Goal: Task Accomplishment & Management: Complete application form

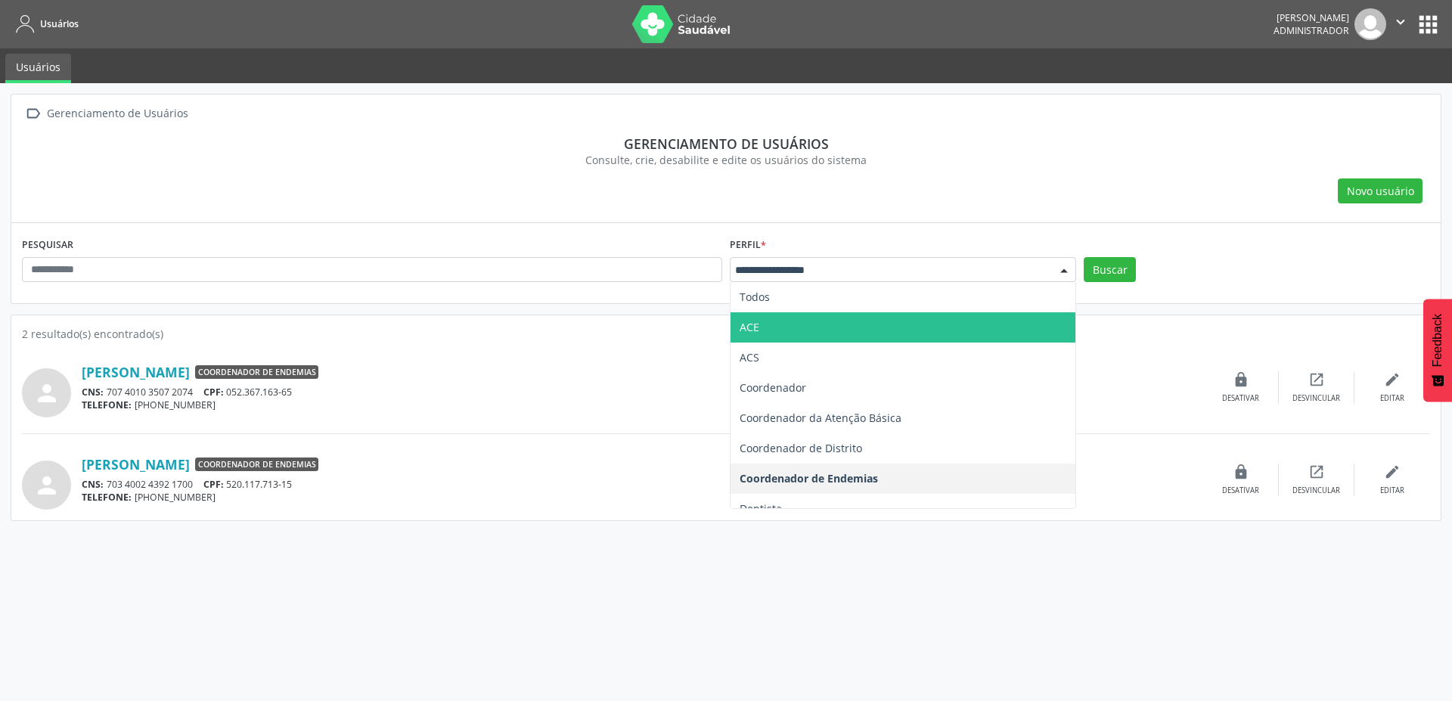
click at [793, 334] on span "ACE" at bounding box center [903, 327] width 345 height 30
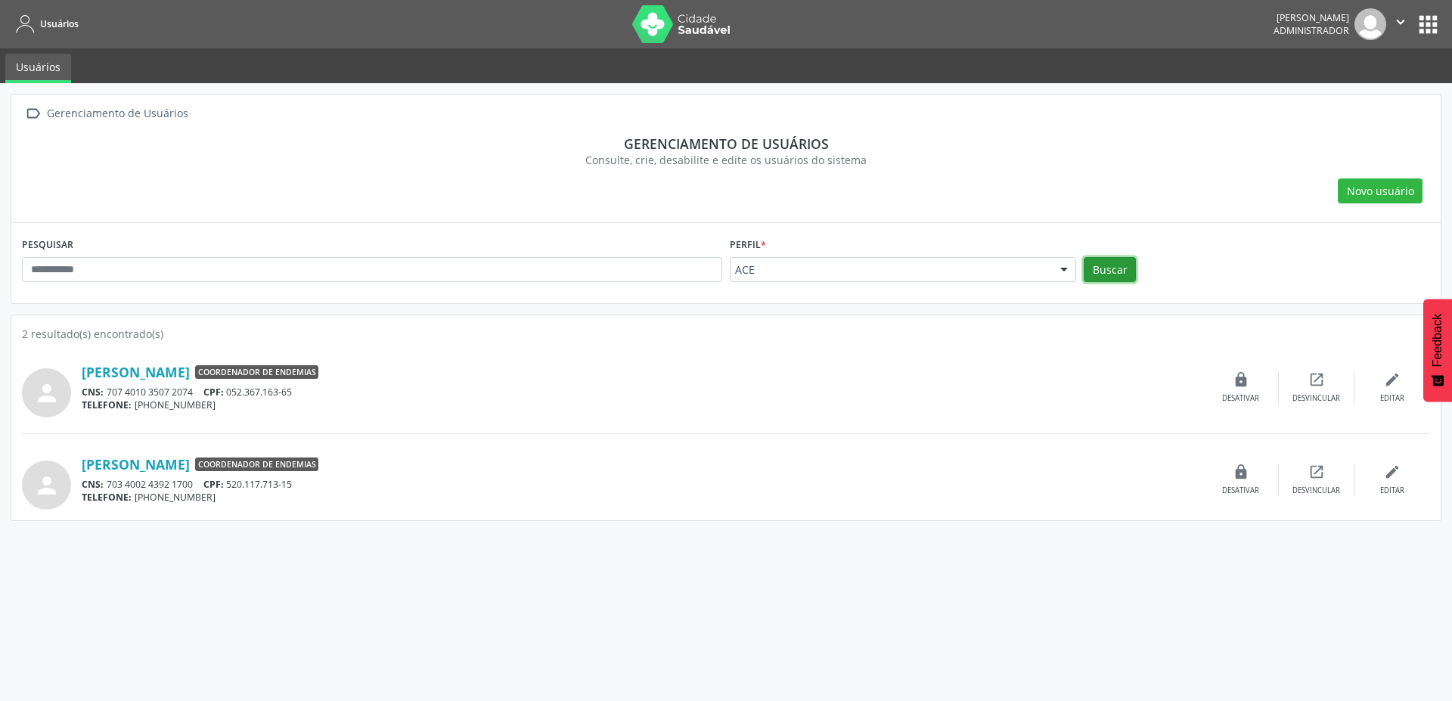
click at [1114, 273] on button "Buscar" at bounding box center [1110, 270] width 52 height 26
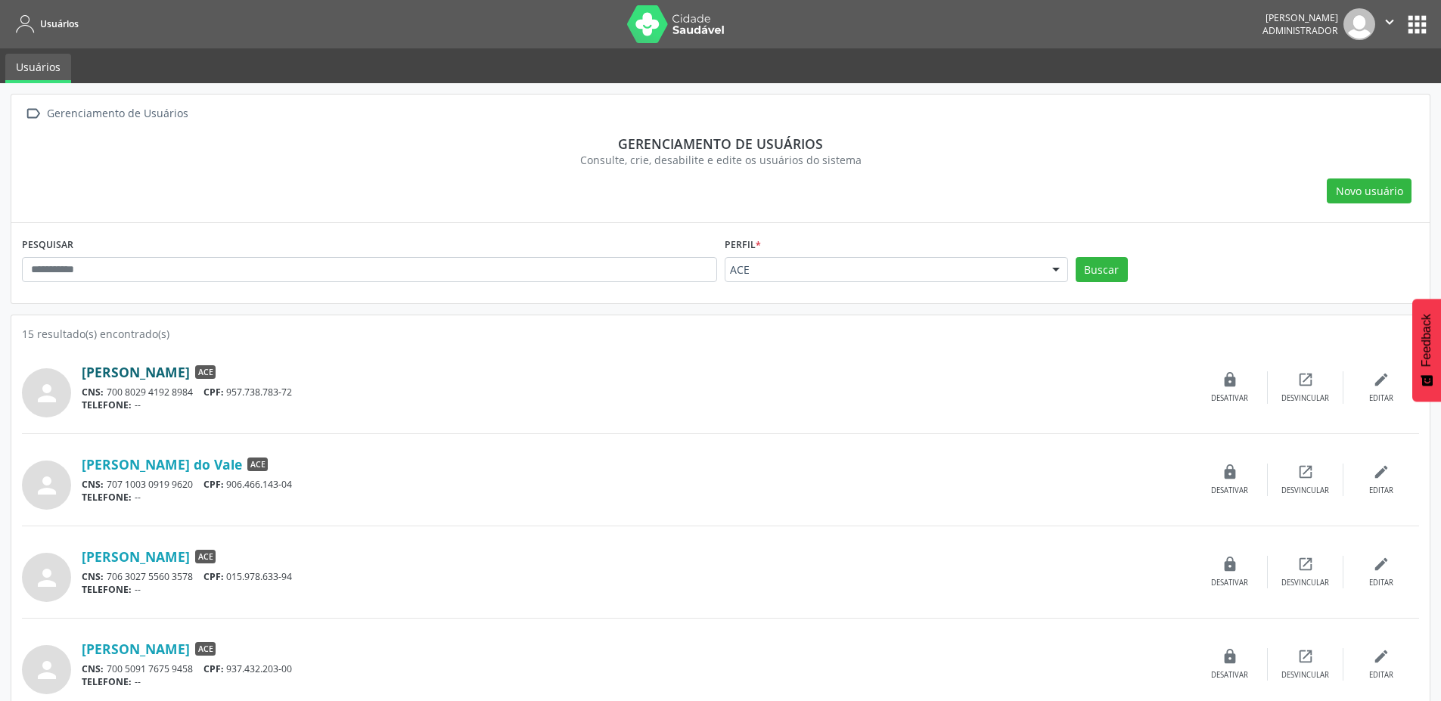
click at [190, 368] on link "[PERSON_NAME]" at bounding box center [136, 372] width 108 height 17
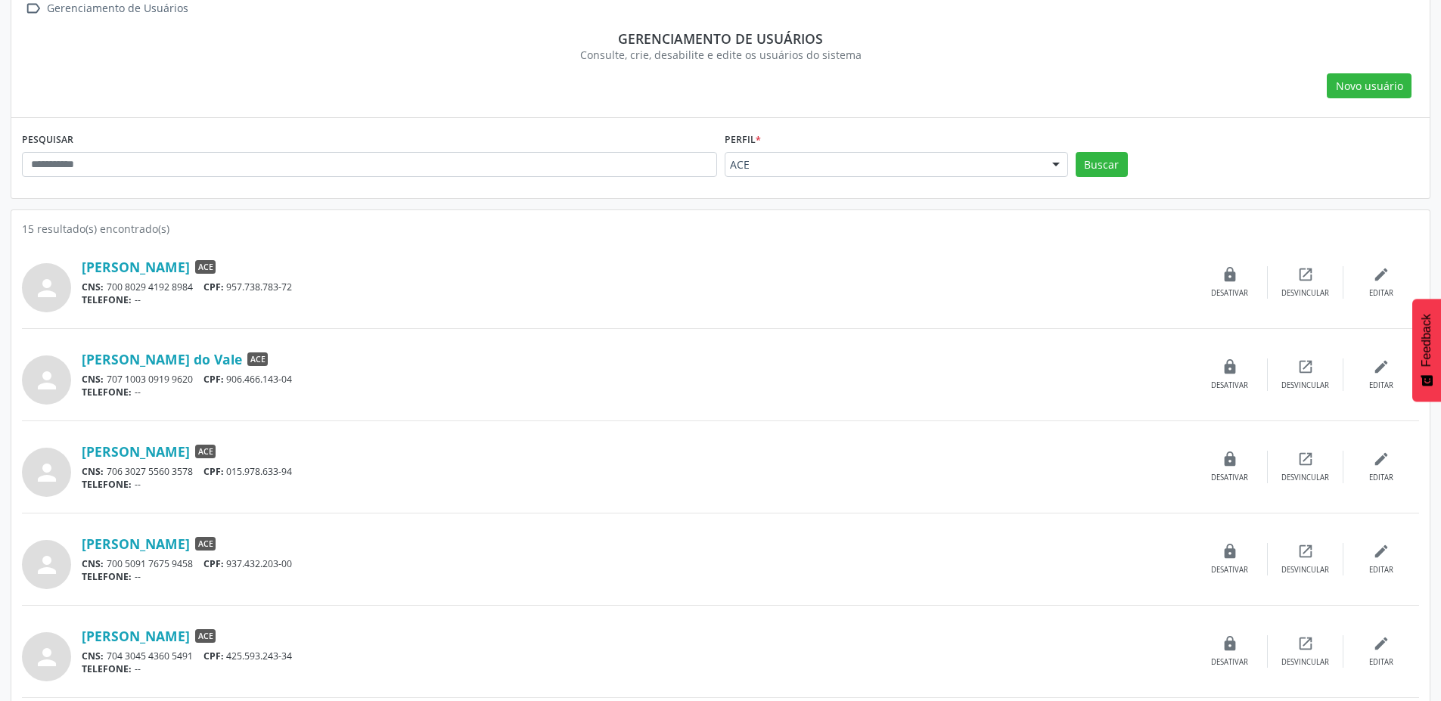
scroll to position [136, 0]
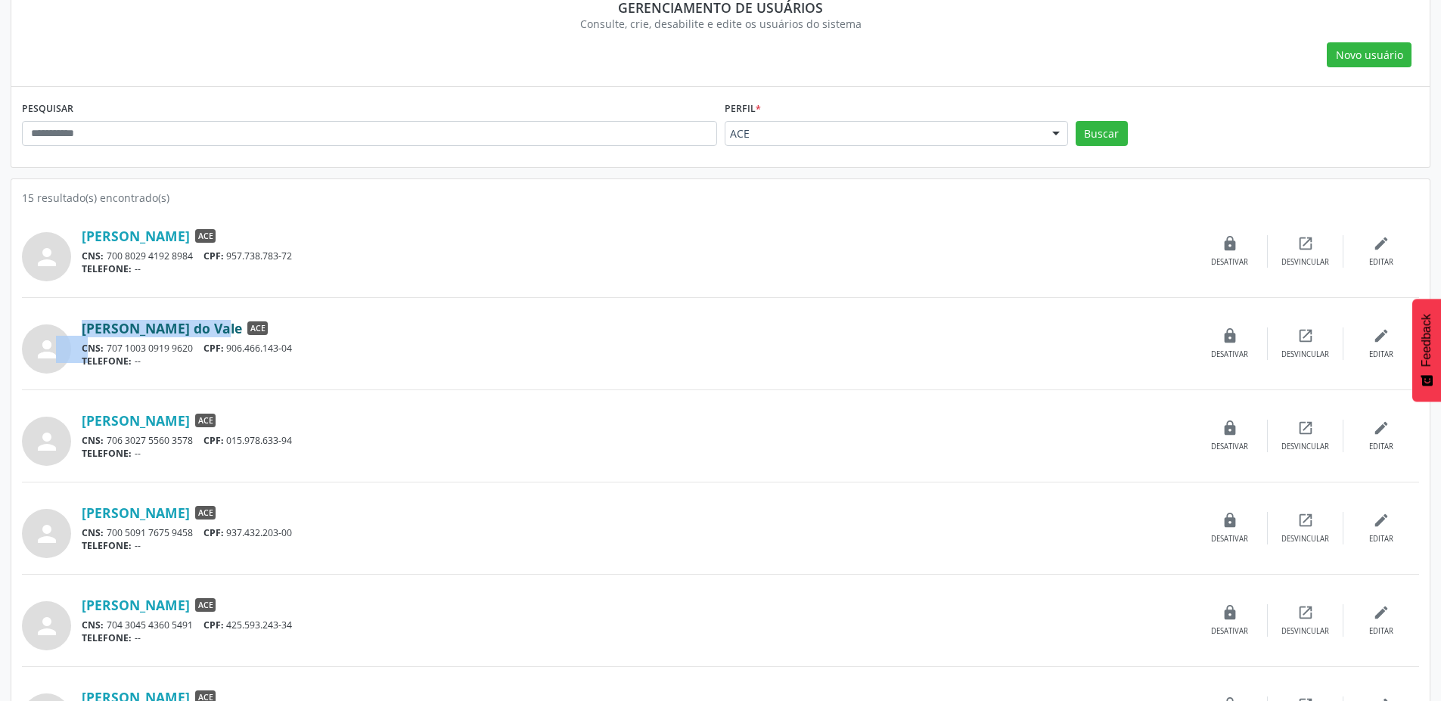
drag, startPoint x: 78, startPoint y: 328, endPoint x: 176, endPoint y: 327, distance: 97.6
click at [176, 327] on div "person [PERSON_NAME] do Vale ACE CNS: 707 1003 0919 9620 CPF: 906.466.143-04 TE…" at bounding box center [720, 344] width 1397 height 60
drag, startPoint x: 312, startPoint y: 336, endPoint x: 303, endPoint y: 330, distance: 11.5
click at [313, 335] on div "[PERSON_NAME] do Vale ACE" at bounding box center [637, 328] width 1111 height 17
click at [161, 326] on link "[PERSON_NAME] do Vale" at bounding box center [162, 328] width 160 height 17
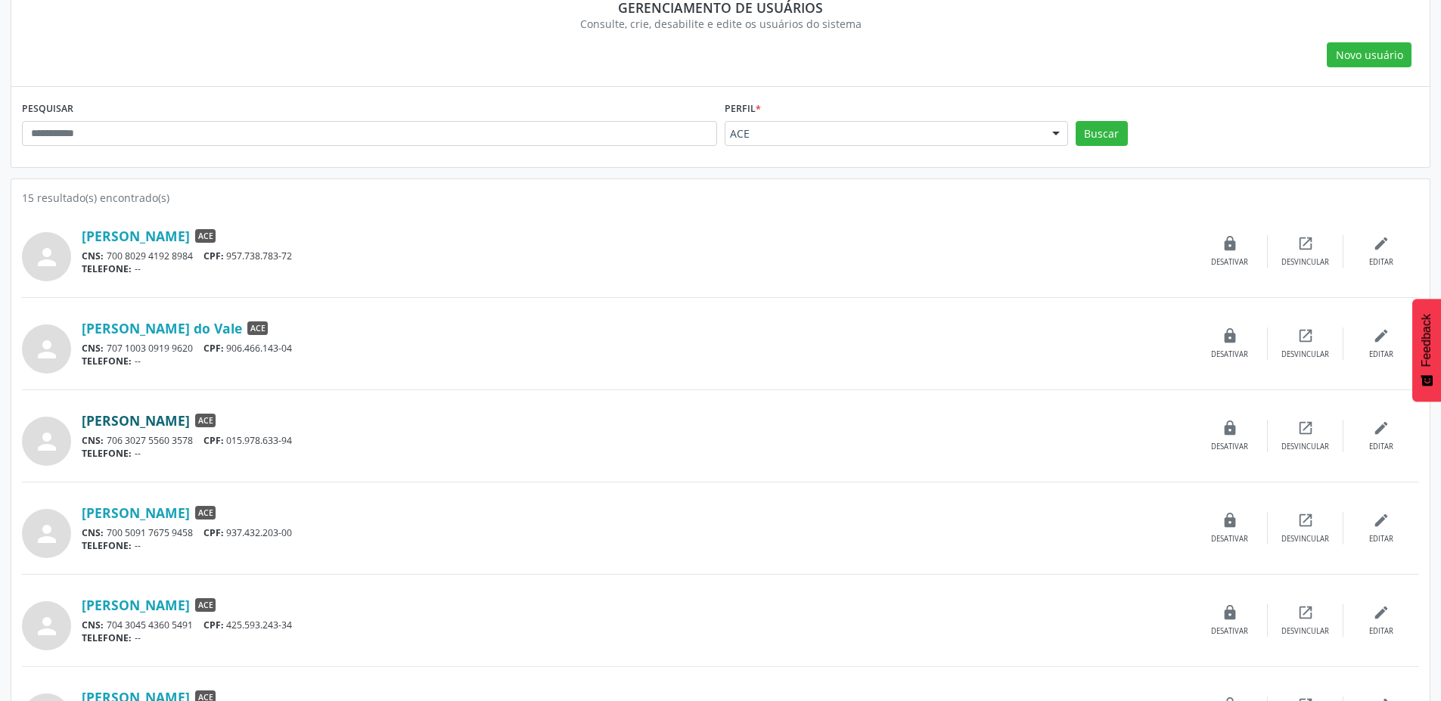
click at [188, 418] on link "[PERSON_NAME]" at bounding box center [136, 420] width 108 height 17
click at [144, 517] on link "[PERSON_NAME]" at bounding box center [136, 513] width 108 height 17
click at [164, 604] on link "[PERSON_NAME]" at bounding box center [136, 605] width 108 height 17
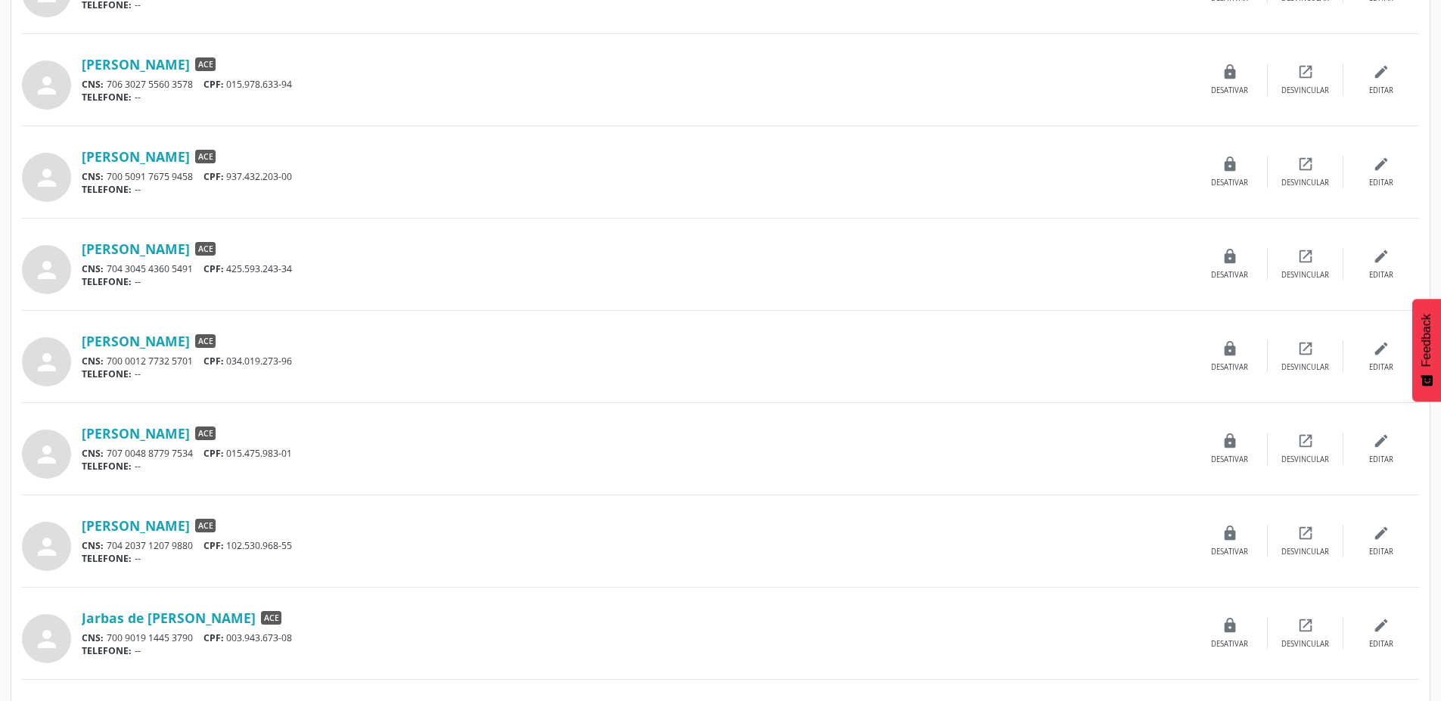
scroll to position [545, 0]
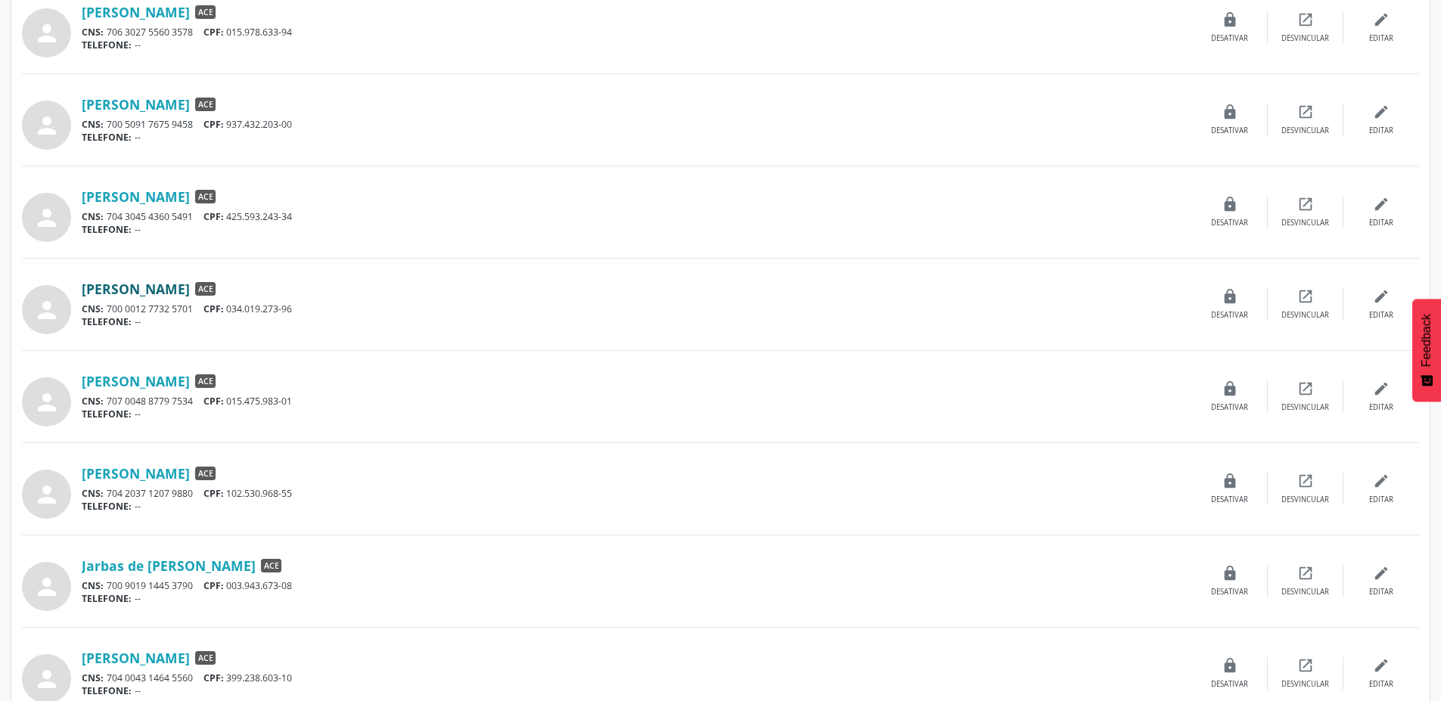
click at [142, 287] on link "[PERSON_NAME]" at bounding box center [136, 289] width 108 height 17
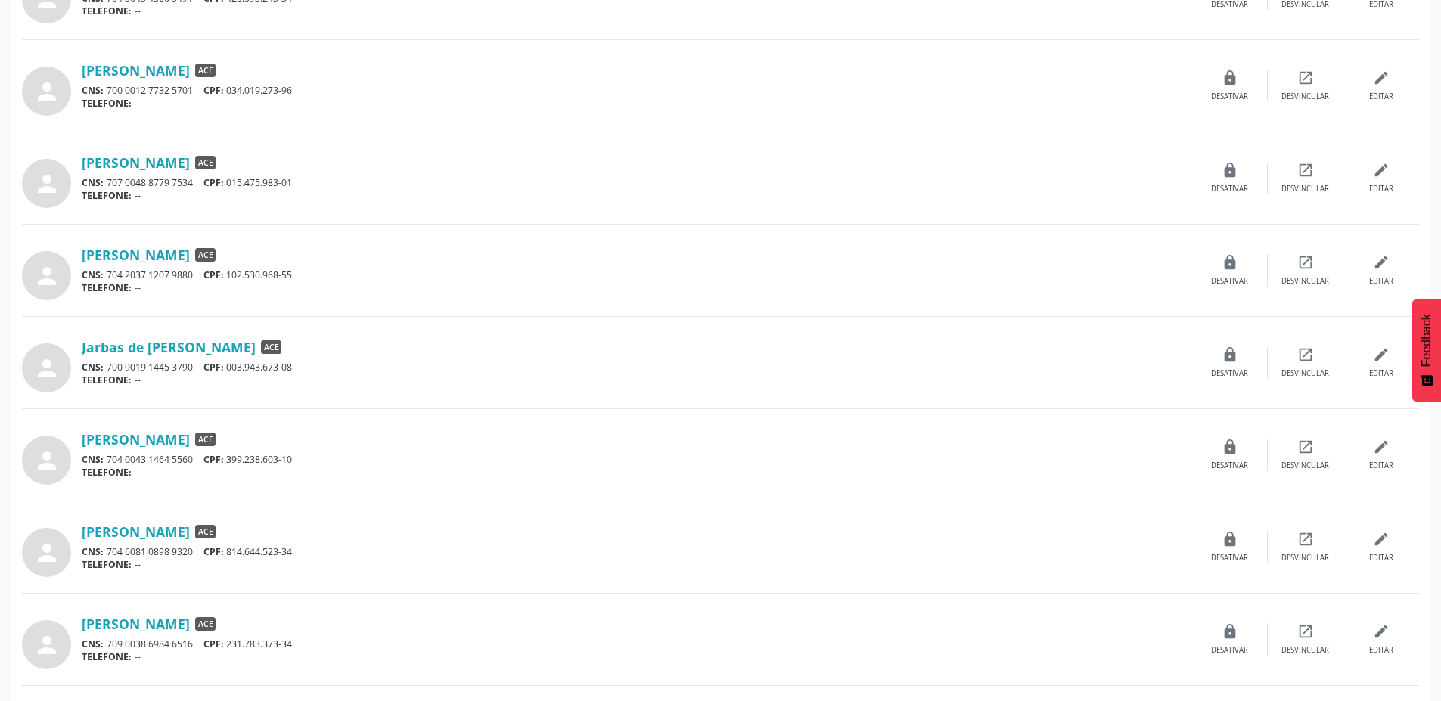
scroll to position [817, 0]
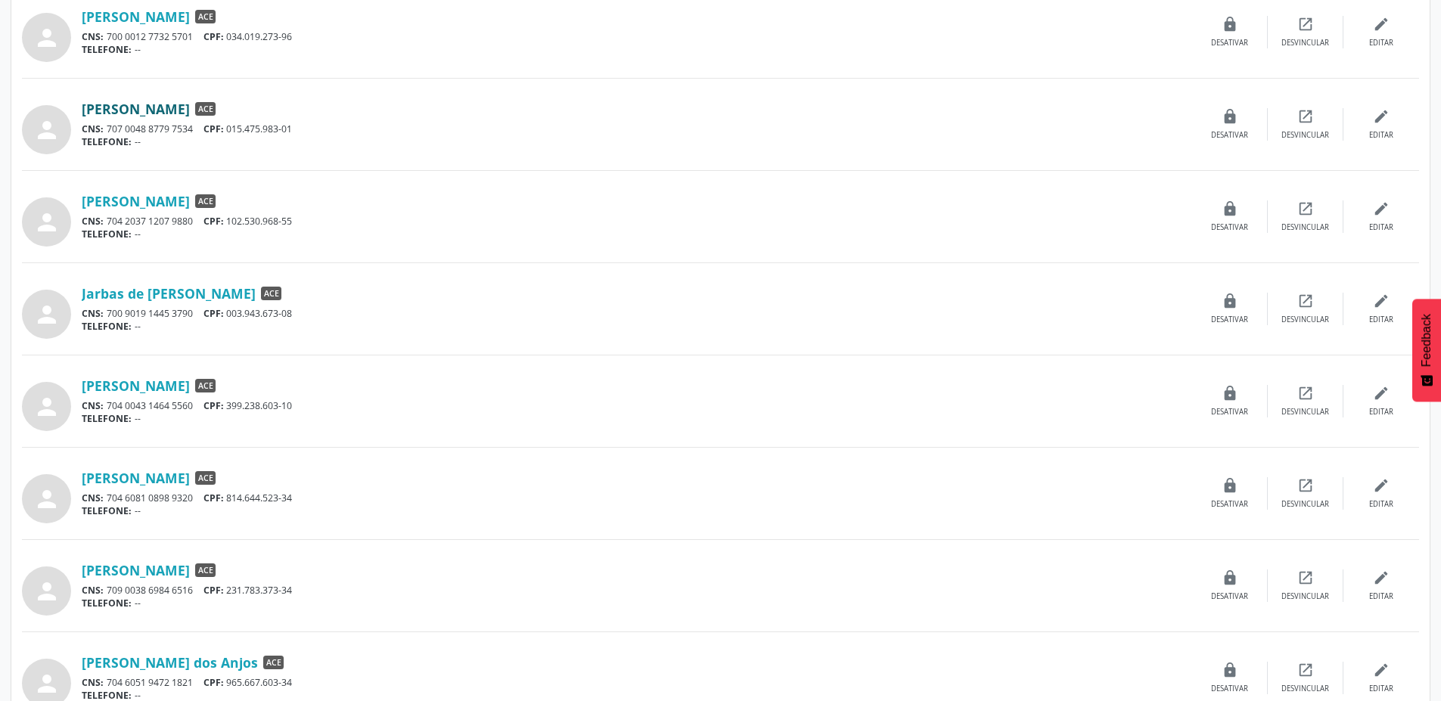
click at [190, 111] on link "[PERSON_NAME]" at bounding box center [136, 109] width 108 height 17
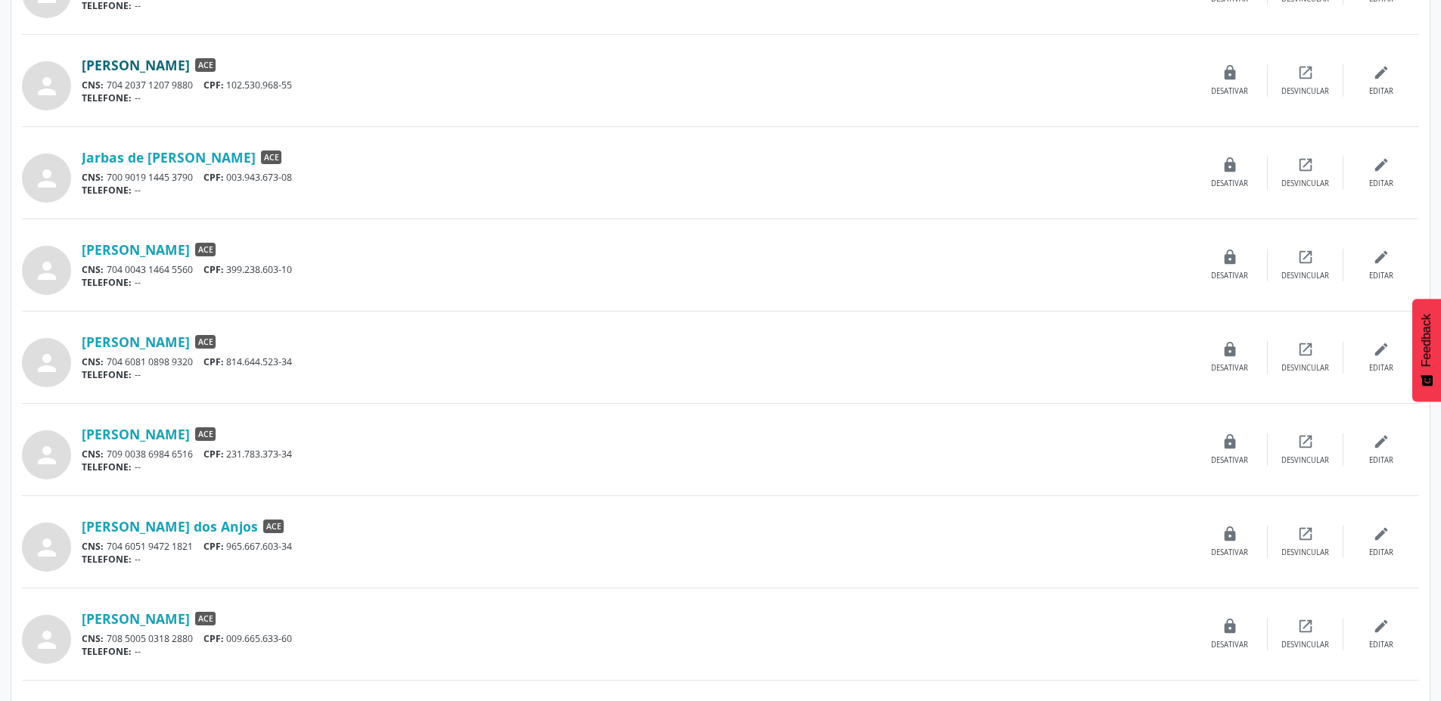
click at [178, 70] on link "[PERSON_NAME]" at bounding box center [136, 65] width 108 height 17
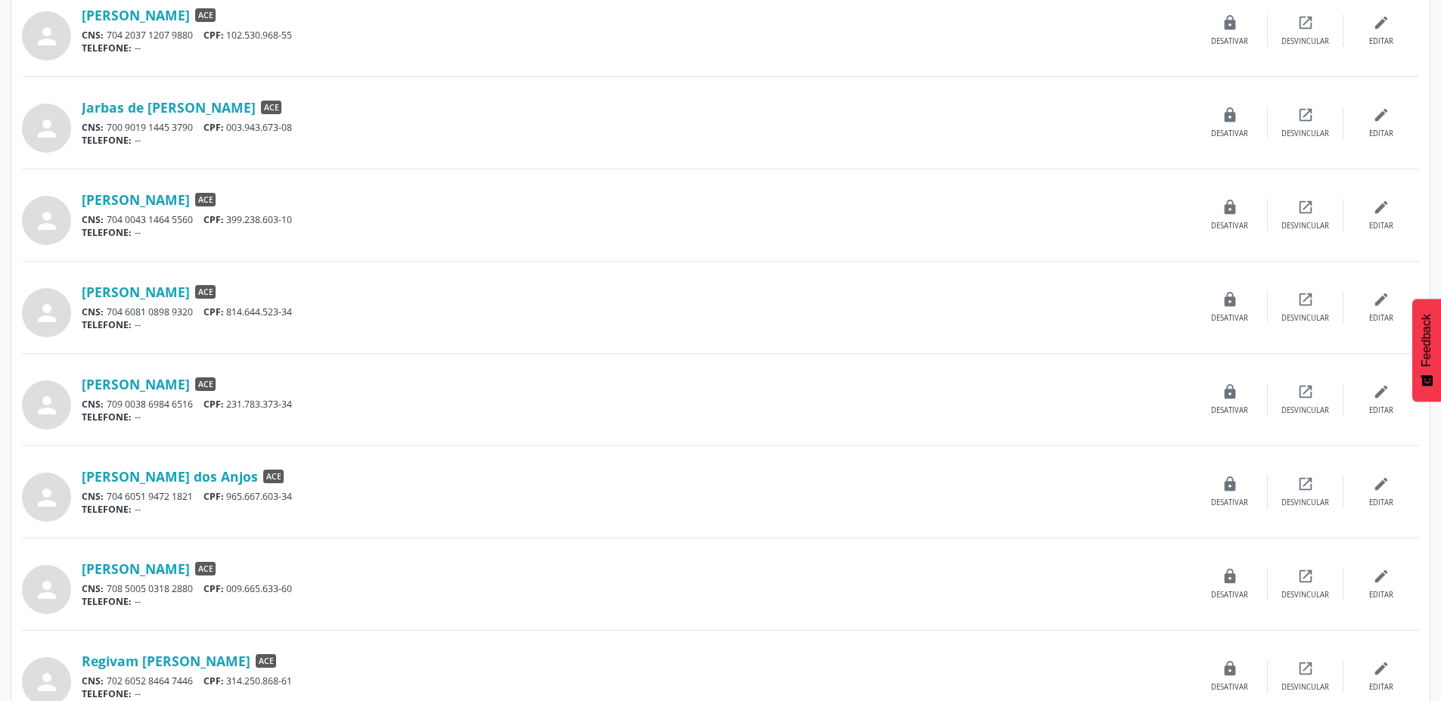
scroll to position [1030, 0]
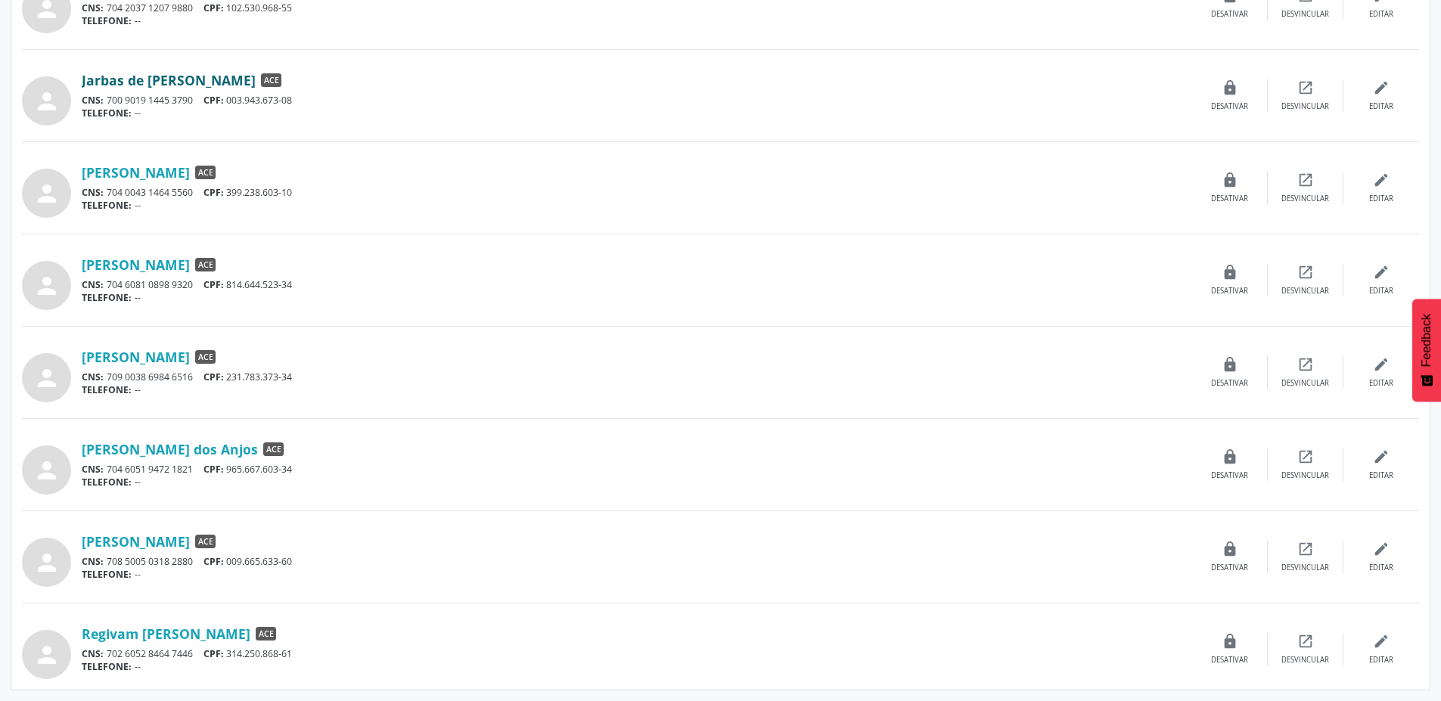
click at [197, 81] on link "Jarbas de [PERSON_NAME]" at bounding box center [169, 80] width 174 height 17
click at [543, 133] on div "person [PERSON_NAME] ACE CNS: 700 9019 1445 3790 CPF: 003.943.673-08 TELEFONE: …" at bounding box center [720, 104] width 1397 height 76
click at [127, 173] on link "[PERSON_NAME]" at bounding box center [136, 172] width 108 height 17
click at [190, 260] on link "[PERSON_NAME]" at bounding box center [136, 264] width 108 height 17
click at [163, 357] on link "[PERSON_NAME]" at bounding box center [136, 357] width 108 height 17
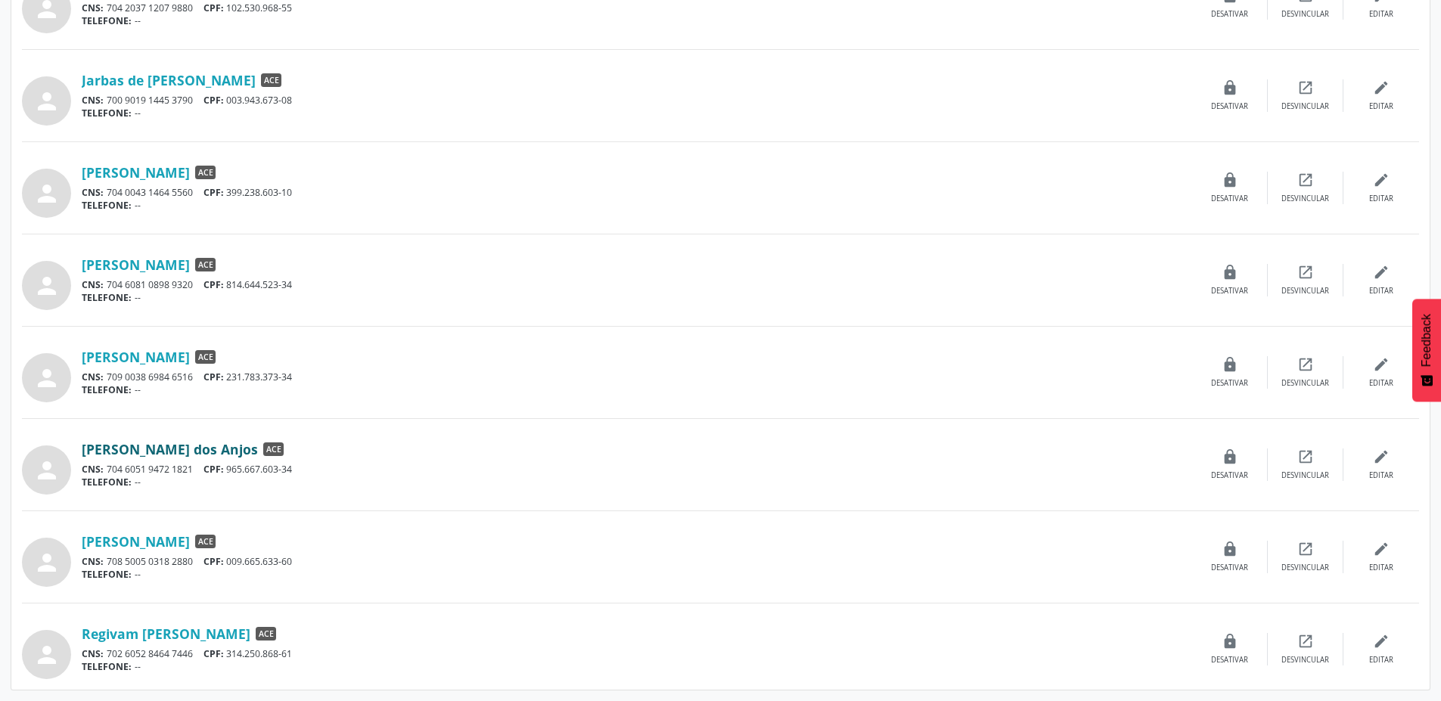
click at [183, 451] on link "[PERSON_NAME] dos Anjos" at bounding box center [170, 449] width 176 height 17
click at [180, 444] on link "[PERSON_NAME] dos Anjos" at bounding box center [170, 449] width 176 height 17
click at [185, 541] on link "[PERSON_NAME]" at bounding box center [136, 541] width 108 height 17
click at [176, 633] on link "Regivam [PERSON_NAME]" at bounding box center [166, 634] width 169 height 17
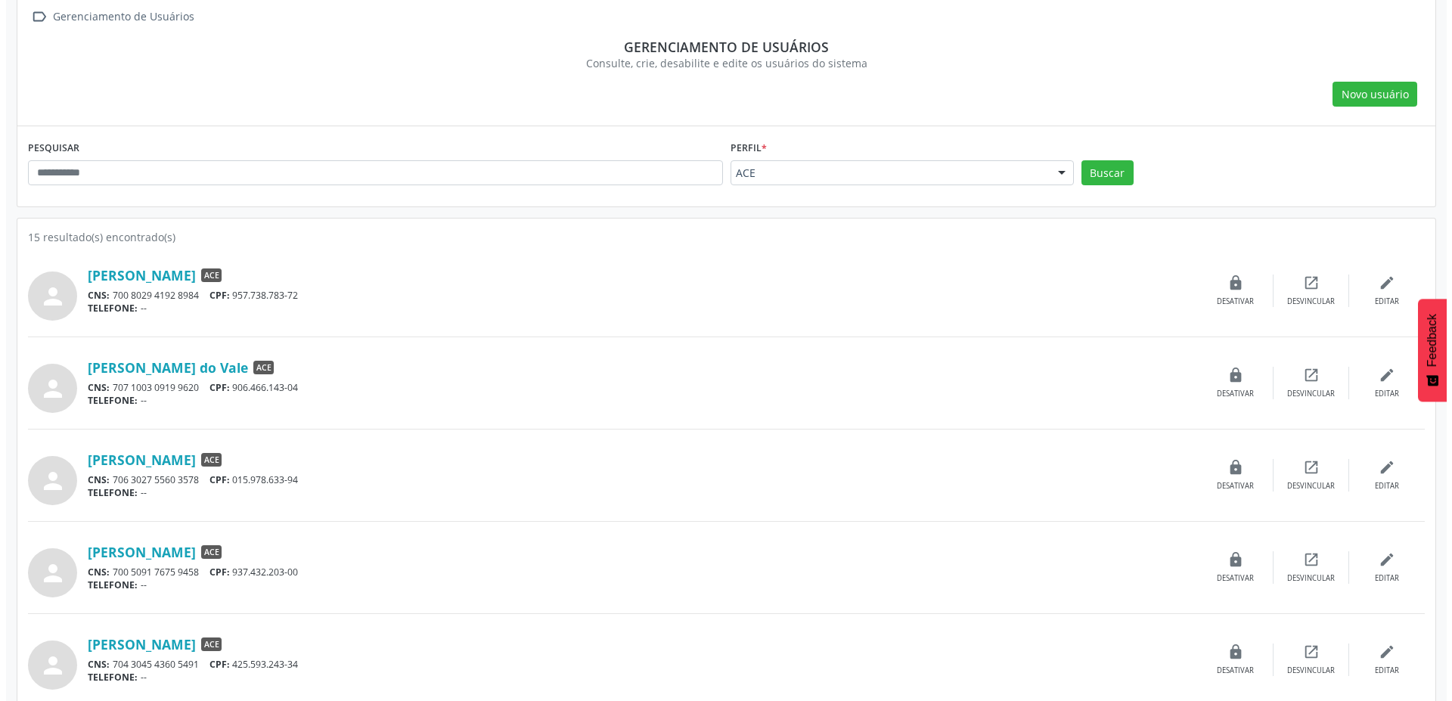
scroll to position [0, 0]
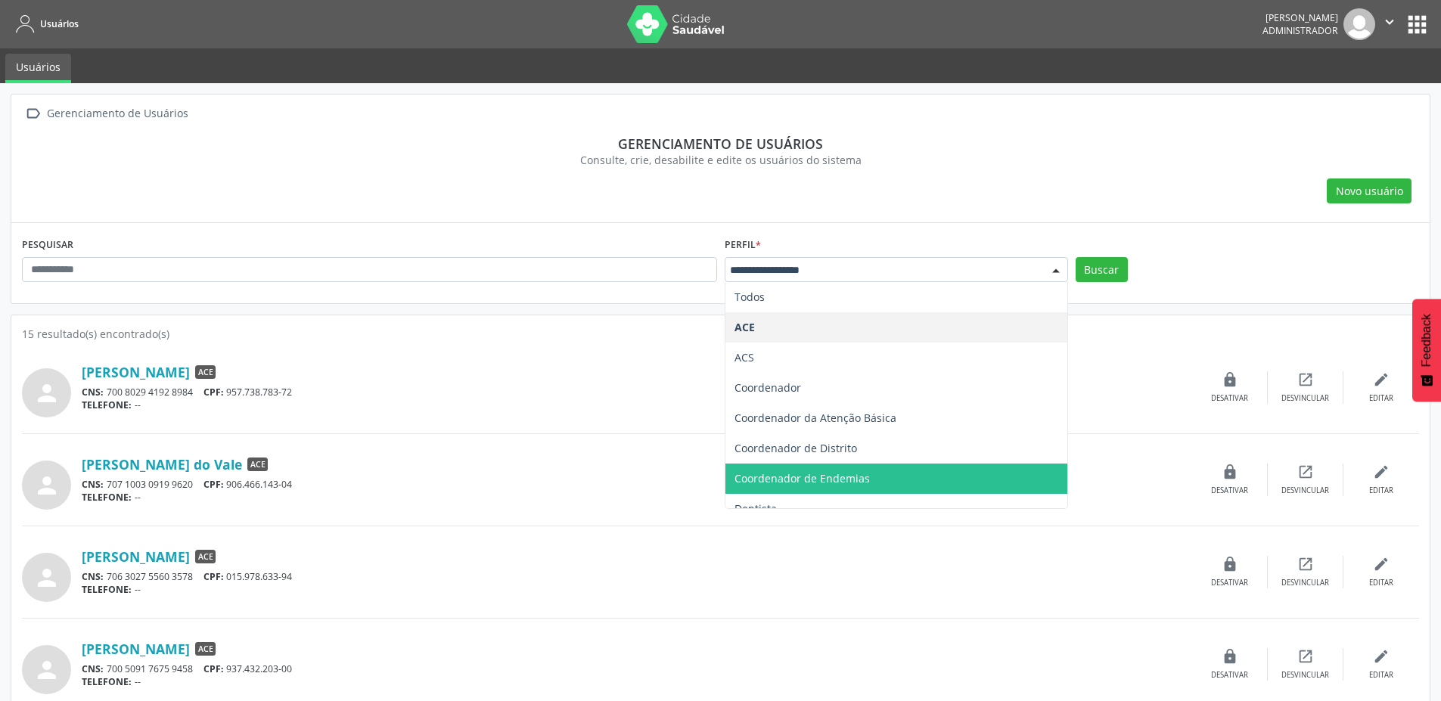
click at [856, 477] on span "Coordenador de Endemias" at bounding box center [802, 478] width 135 height 14
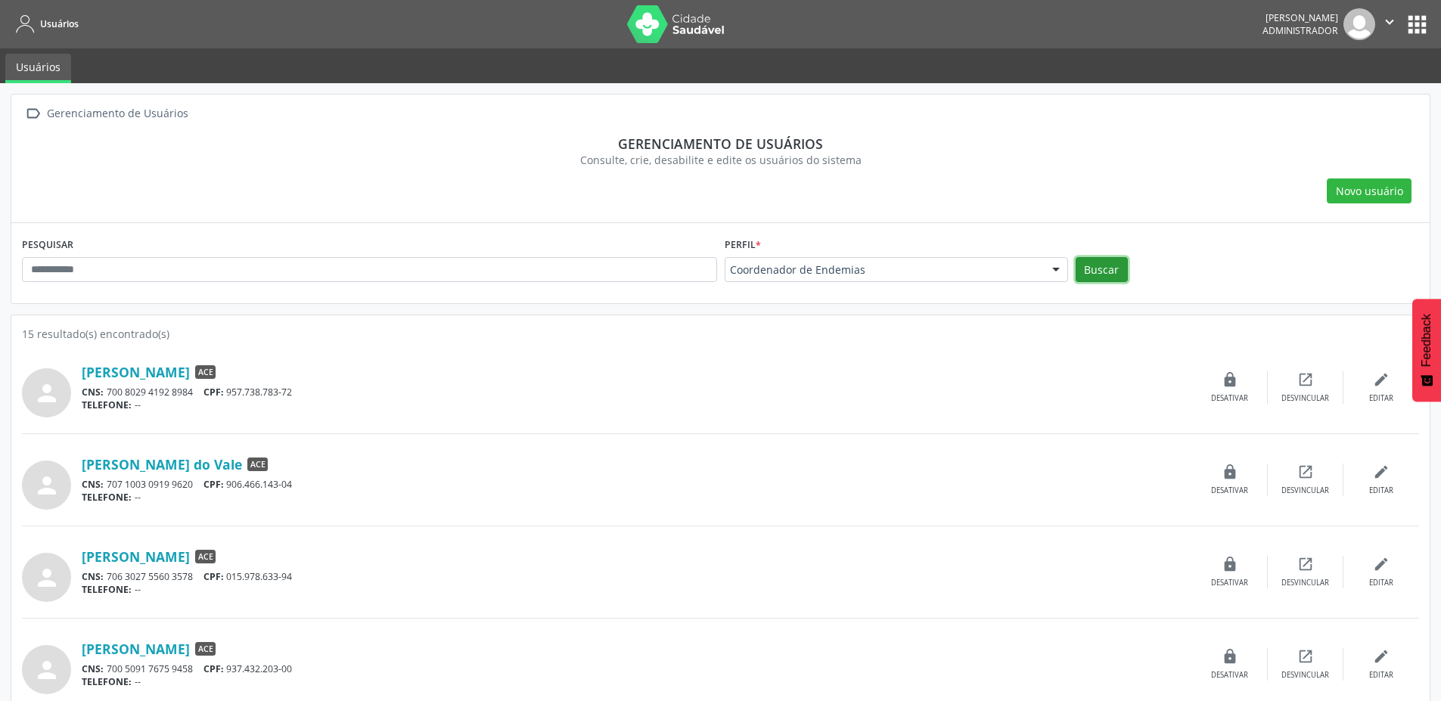
click at [1105, 270] on button "Buscar" at bounding box center [1102, 270] width 52 height 26
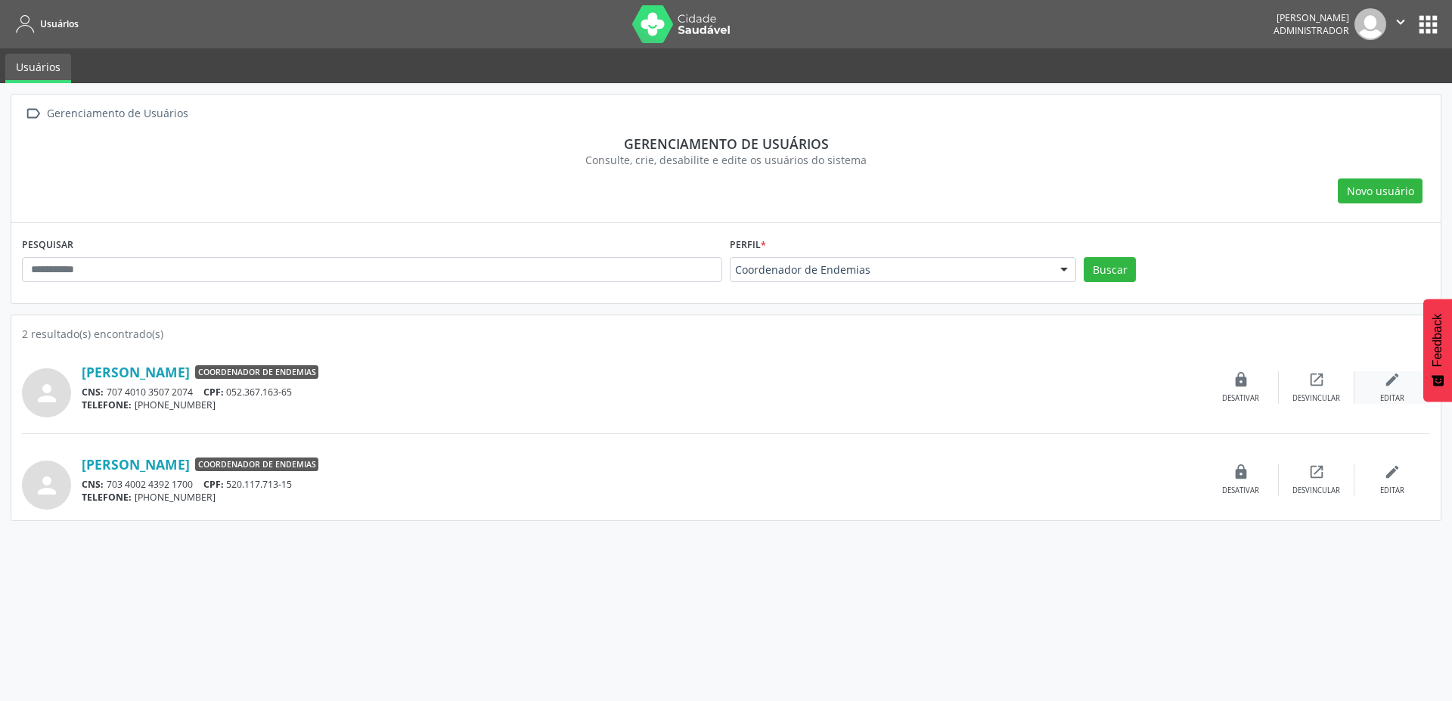
click at [1391, 384] on icon "edit" at bounding box center [1392, 379] width 17 height 17
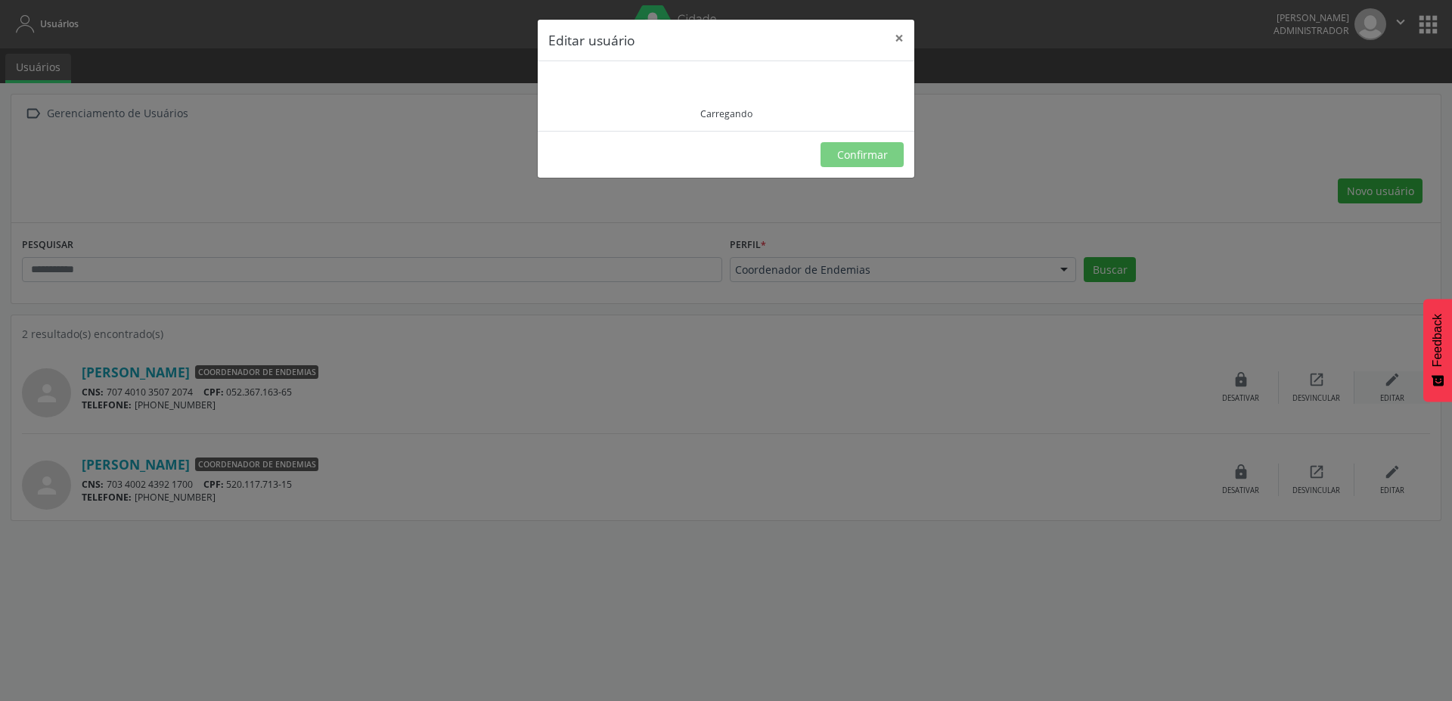
type input "**********"
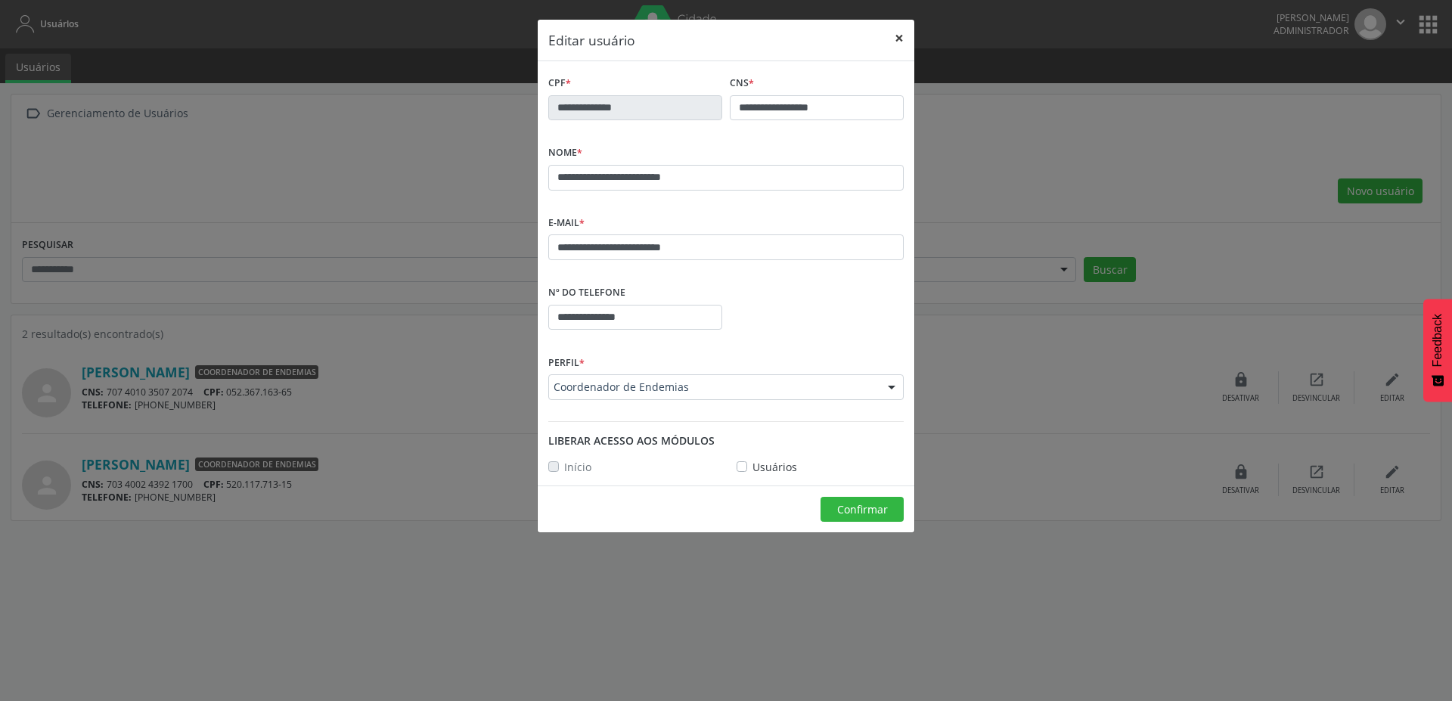
click at [906, 37] on button "×" at bounding box center [899, 38] width 30 height 37
